Goal: Check status: Check status

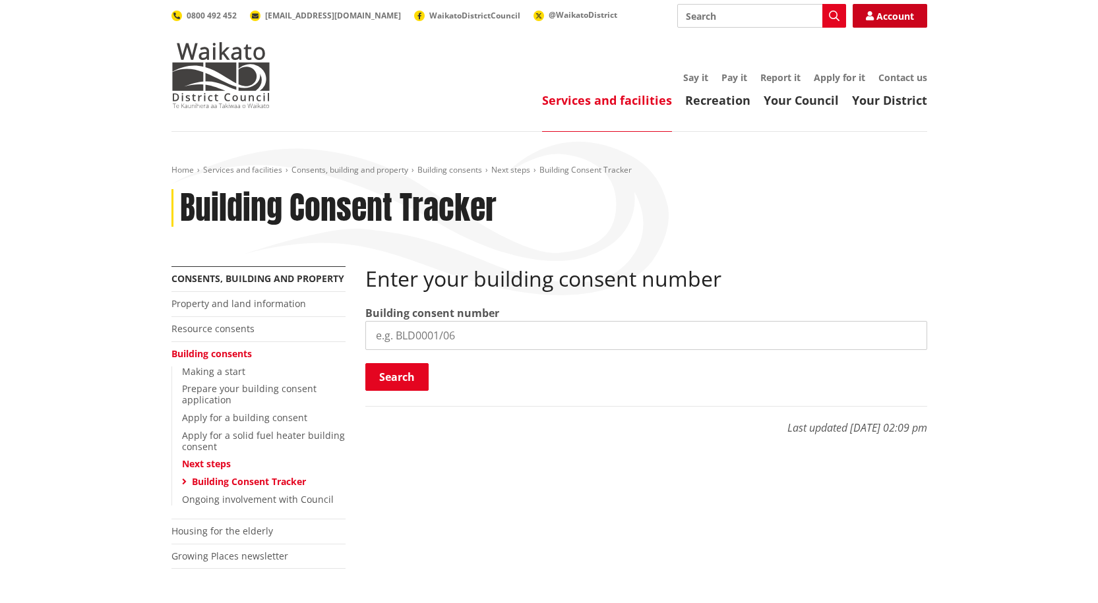
click at [886, 22] on link "Account" at bounding box center [890, 16] width 75 height 24
click at [481, 406] on p "Last updated [DATE] 02:09 pm" at bounding box center [646, 421] width 562 height 30
